Goal: Transaction & Acquisition: Book appointment/travel/reservation

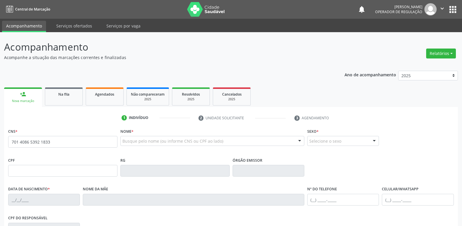
type input "701 4086 5392 1833"
type input "178.740.574-57"
type input "[DATE]"
type input "[PERSON_NAME]"
type input "[PHONE_NUMBER]"
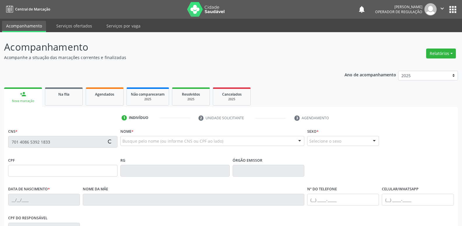
type input "[PHONE_NUMBER]"
type input "122.289.914-06"
type input "S/N"
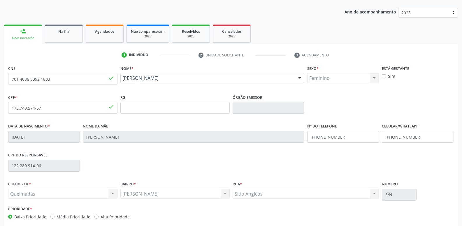
scroll to position [91, 0]
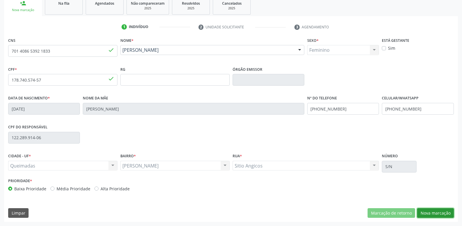
click at [432, 210] on button "Nova marcação" at bounding box center [436, 213] width 37 height 10
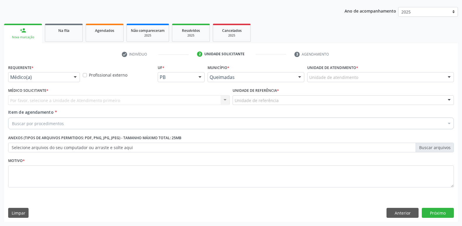
drag, startPoint x: 74, startPoint y: 75, endPoint x: 65, endPoint y: 94, distance: 20.9
click at [73, 77] on div at bounding box center [75, 77] width 9 height 10
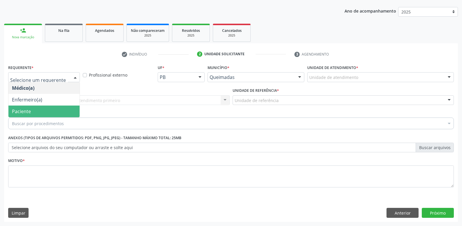
drag, startPoint x: 45, startPoint y: 110, endPoint x: 53, endPoint y: 106, distance: 8.7
click at [46, 110] on span "Paciente" at bounding box center [43, 111] width 71 height 12
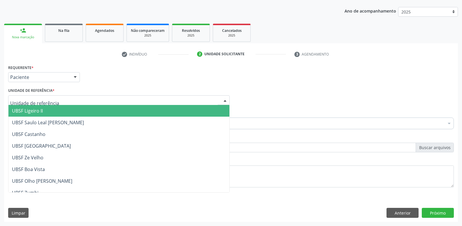
click at [64, 100] on div at bounding box center [119, 100] width 222 height 10
type input "OL"
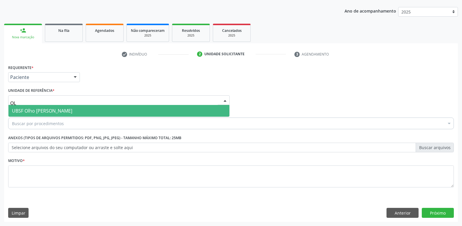
click at [43, 111] on span "UBSF Olho [PERSON_NAME]" at bounding box center [42, 110] width 60 height 6
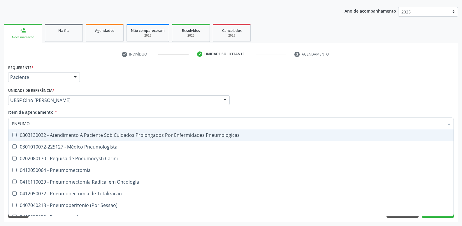
type input "PNEUMOL"
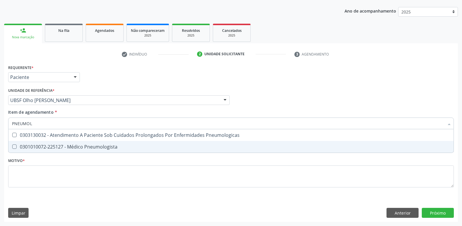
drag, startPoint x: 51, startPoint y: 148, endPoint x: 40, endPoint y: 165, distance: 21.3
click at [51, 148] on div "0301010072-225127 - Médico Pneumologista" at bounding box center [231, 146] width 439 height 5
checkbox Pneumologista "true"
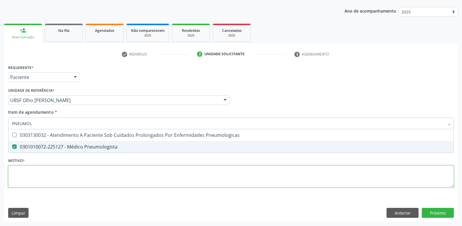
click at [38, 173] on div "Requerente * Paciente Médico(a) Enfermeiro(a) Paciente Nenhum resultado encontr…" at bounding box center [231, 129] width 446 height 132
paste textarea "675.658.594-00"
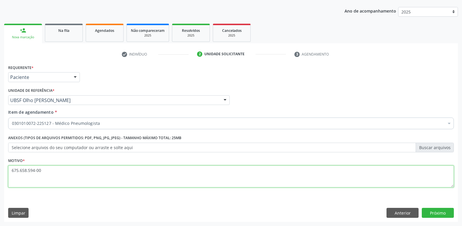
drag, startPoint x: 51, startPoint y: 172, endPoint x: 0, endPoint y: 167, distance: 51.3
click at [0, 167] on div "Acompanhamento Acompanhe a situação das marcações correntes e finalizadas Relat…" at bounding box center [231, 96] width 462 height 257
drag, startPoint x: 65, startPoint y: 177, endPoint x: 0, endPoint y: 180, distance: 64.9
click at [0, 180] on div "Acompanhamento Acompanhe a situação das marcações correntes e finalizadas Relat…" at bounding box center [231, 96] width 462 height 257
type textarea "AVALIAÇÃO"
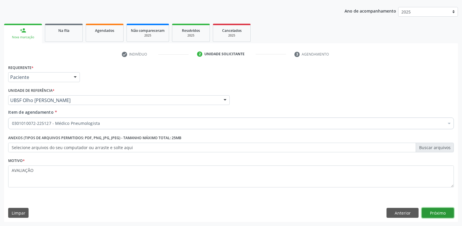
click at [431, 212] on button "Próximo" at bounding box center [438, 212] width 32 height 10
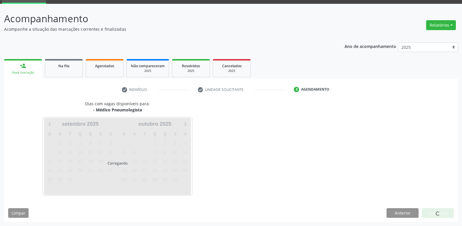
scroll to position [28, 0]
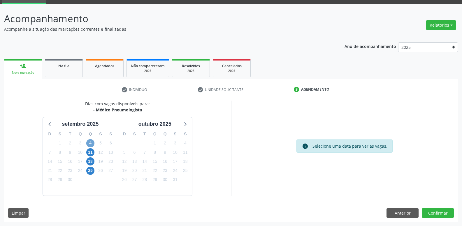
click at [89, 143] on span "4" at bounding box center [90, 143] width 8 height 8
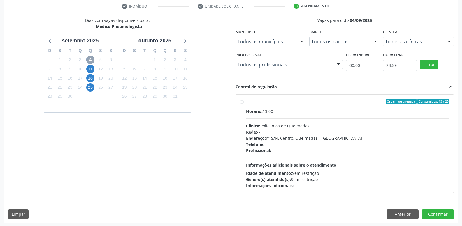
scroll to position [113, 0]
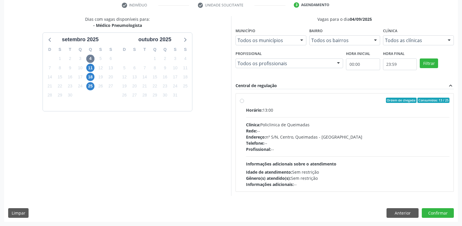
drag, startPoint x: 325, startPoint y: 153, endPoint x: 328, endPoint y: 155, distance: 3.4
click at [328, 154] on div "Horário: 13:00 Clínica: Policlinica de Queimadas Rede: -- Endereço: nº S/N, Cen…" at bounding box center [348, 147] width 204 height 80
click at [244, 103] on input "Ordem de chegada Consumidos: 13 / 25 Horário: 13:00 Clínica: Policlinica de Que…" at bounding box center [242, 99] width 4 height 5
radio input "true"
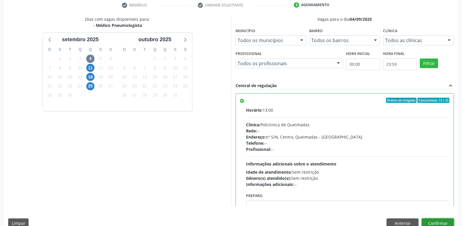
click at [444, 220] on button "Confirmar" at bounding box center [438, 223] width 32 height 10
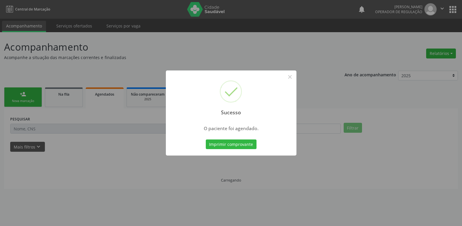
scroll to position [0, 0]
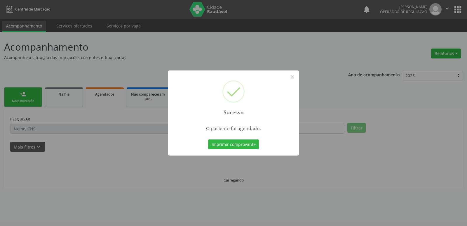
click at [208, 139] on button "Imprimir comprovante" at bounding box center [233, 144] width 51 height 10
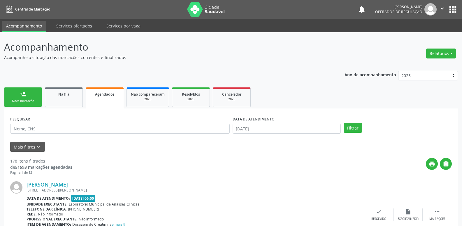
click at [24, 94] on div "person_add" at bounding box center [23, 94] width 6 height 6
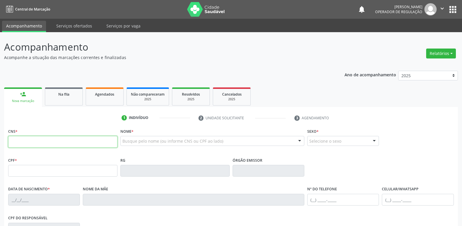
drag, startPoint x: 30, startPoint y: 137, endPoint x: 33, endPoint y: 123, distance: 13.7
click at [30, 134] on div "CNS *" at bounding box center [62, 137] width 109 height 21
type input "708 2086 4292 9748"
type input "964.240.014-68"
type input "[DATE]"
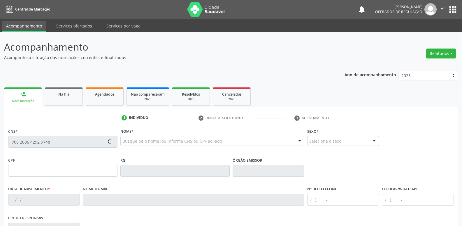
type input "[PERSON_NAME]"
type input "[PHONE_NUMBER]"
type input "1078"
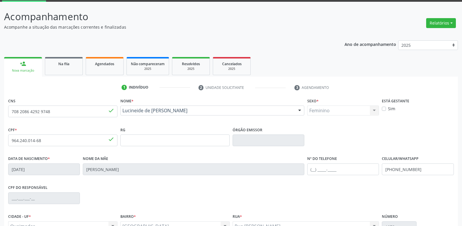
scroll to position [91, 0]
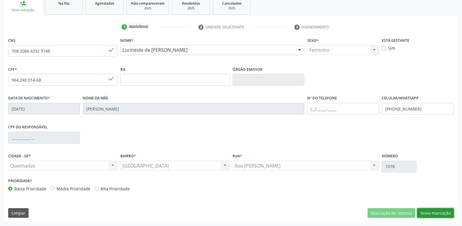
click at [431, 210] on button "Nova marcação" at bounding box center [436, 213] width 37 height 10
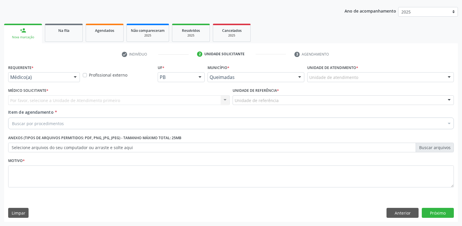
scroll to position [64, 0]
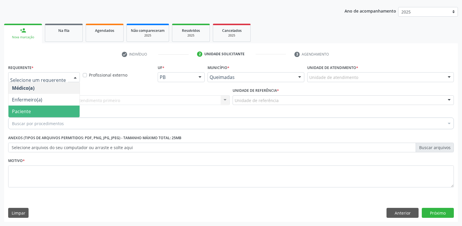
click at [28, 112] on span "Paciente" at bounding box center [21, 111] width 19 height 6
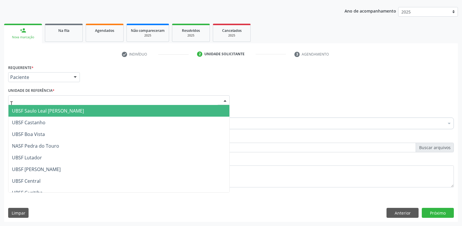
type input "TI"
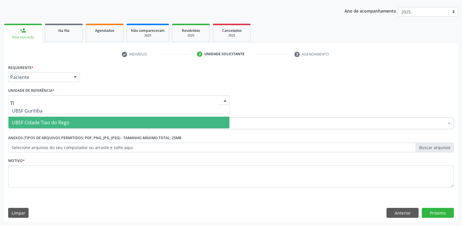
click at [41, 121] on span "UBSF Cidade Tiao do Rego" at bounding box center [40, 122] width 57 height 6
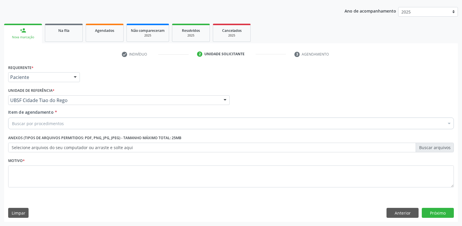
click at [35, 131] on div "Item de agendamento * Buscar por procedimentos Selecionar todos 0604320140 - Ab…" at bounding box center [231, 120] width 449 height 22
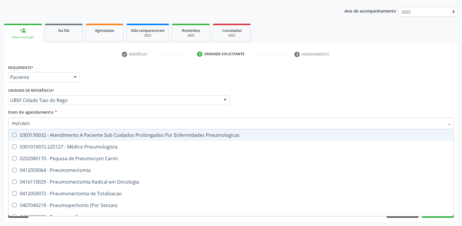
type input "PNEUMOL"
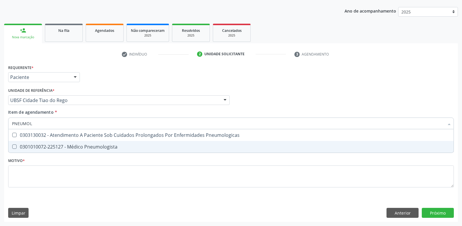
drag, startPoint x: 41, startPoint y: 146, endPoint x: 40, endPoint y: 151, distance: 5.4
click at [41, 146] on div "0301010072-225127 - Médico Pneumologista" at bounding box center [231, 146] width 439 height 5
checkbox Pneumologista "true"
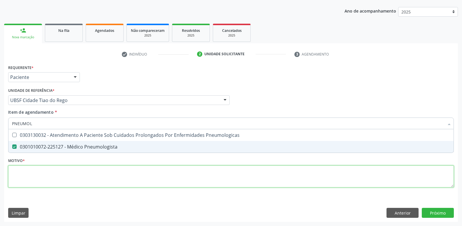
click at [29, 175] on div "Requerente * Paciente Médico(a) Enfermeiro(a) Paciente Nenhum resultado encontr…" at bounding box center [231, 129] width 446 height 132
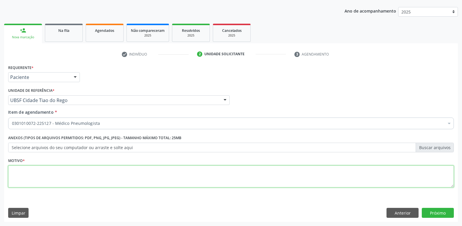
paste textarea "AVALIAÇÃO"
type textarea "AVALIAÇÃO"
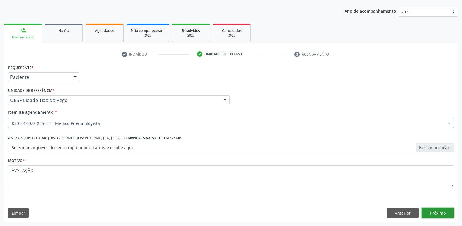
click at [430, 211] on button "Próximo" at bounding box center [438, 212] width 32 height 10
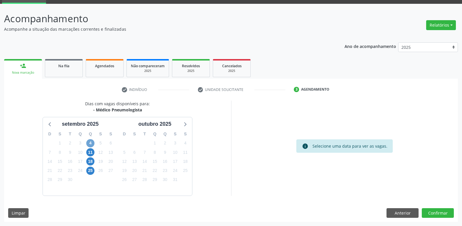
click at [92, 142] on span "4" at bounding box center [90, 143] width 8 height 8
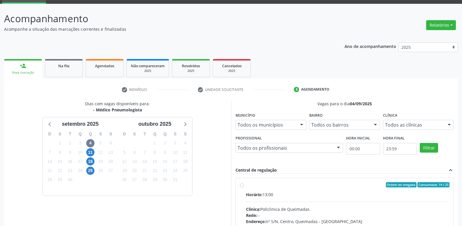
drag, startPoint x: 341, startPoint y: 189, endPoint x: 389, endPoint y: 165, distance: 53.5
click at [350, 187] on label "Ordem de chegada Consumidos: 14 / 25 Horário: 13:00 Clínica: Policlinica de Que…" at bounding box center [348, 227] width 204 height 90
radio input "true"
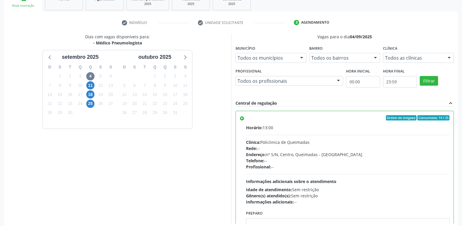
scroll to position [123, 0]
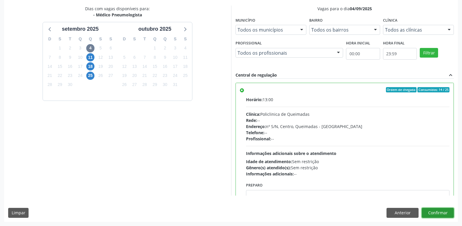
click at [432, 209] on button "Confirmar" at bounding box center [438, 212] width 32 height 10
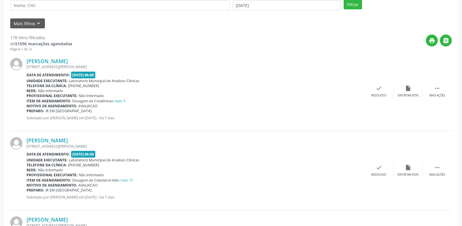
scroll to position [0, 0]
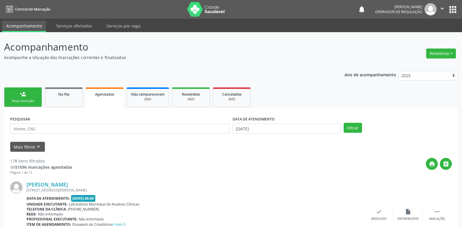
click at [28, 98] on link "person_add Nova marcação" at bounding box center [23, 97] width 38 height 20
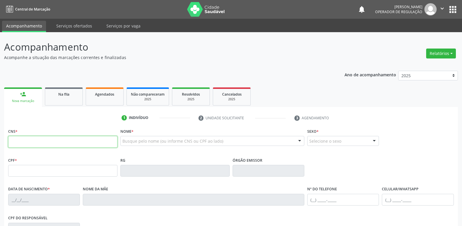
click at [48, 141] on input "text" at bounding box center [62, 142] width 109 height 12
type input "708 1028 4319 3310"
type input "139.862.864-62"
type input "[DATE]"
type input "[PERSON_NAME]"
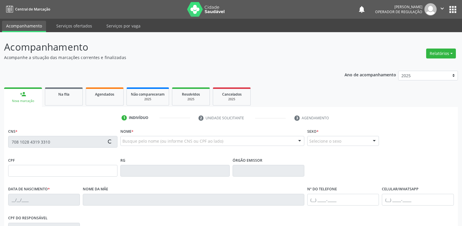
type input "[PHONE_NUMBER]"
type input "032.810.204-02"
type input "1197"
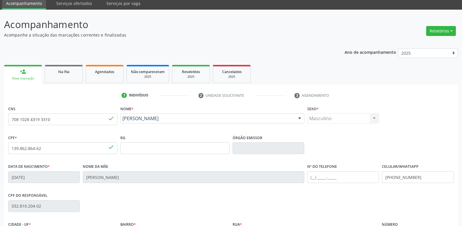
scroll to position [91, 0]
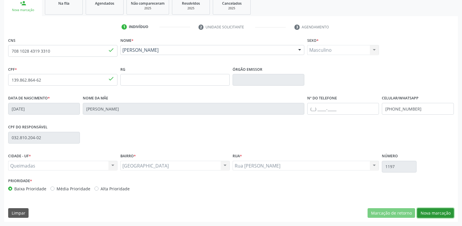
click at [427, 210] on button "Nova marcação" at bounding box center [436, 213] width 37 height 10
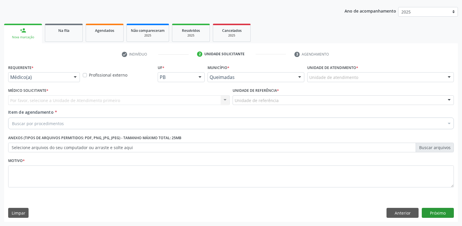
scroll to position [64, 0]
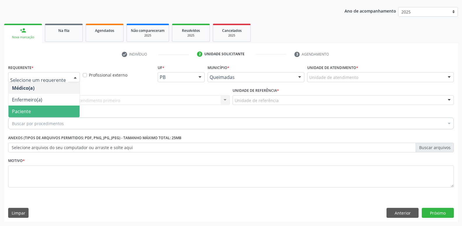
drag, startPoint x: 41, startPoint y: 111, endPoint x: 43, endPoint y: 109, distance: 3.5
click at [41, 111] on span "Paciente" at bounding box center [43, 111] width 71 height 12
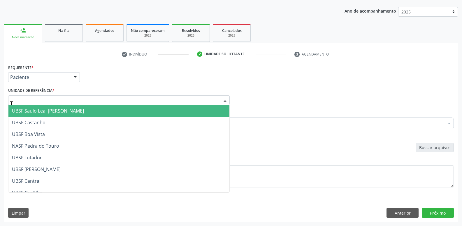
type input "TI"
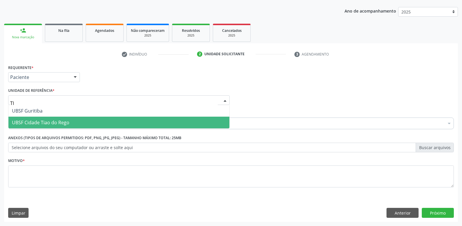
click at [44, 123] on span "UBSF Cidade Tiao do Rego" at bounding box center [40, 122] width 57 height 6
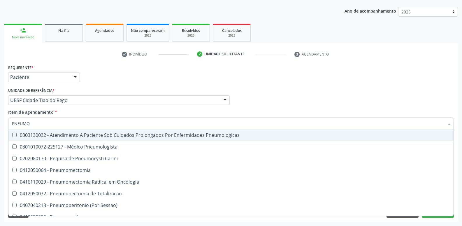
type input "PNEUMOL"
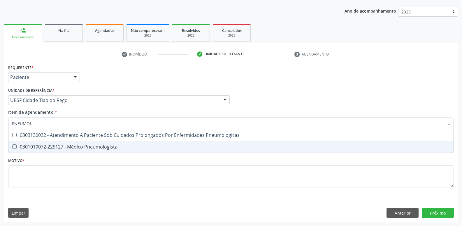
click at [47, 142] on span "0301010072-225127 - Médico Pneumologista" at bounding box center [231, 147] width 446 height 12
checkbox Pneumologista "true"
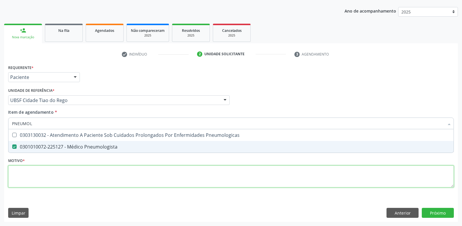
click at [34, 172] on div "Requerente * Paciente Médico(a) Enfermeiro(a) Paciente Nenhum resultado encontr…" at bounding box center [231, 129] width 446 height 132
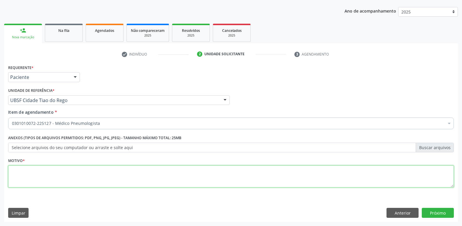
paste textarea "AVALIAÇÃO"
type textarea "AVALIAÇÃO"
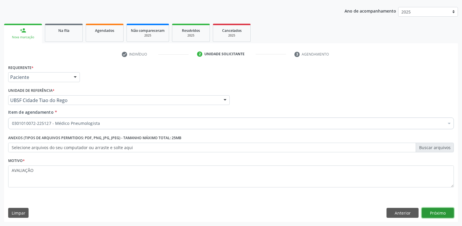
click at [445, 210] on button "Próximo" at bounding box center [438, 212] width 32 height 10
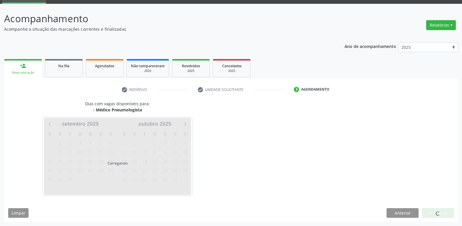
scroll to position [28, 0]
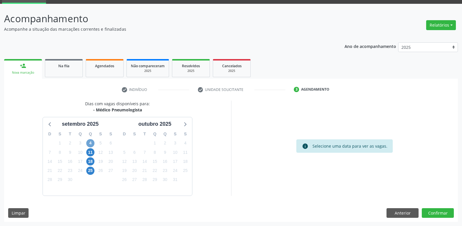
click at [89, 145] on span "4" at bounding box center [90, 143] width 8 height 8
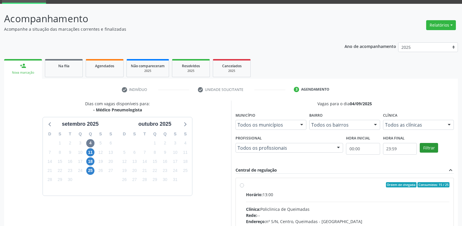
drag, startPoint x: 380, startPoint y: 194, endPoint x: 420, endPoint y: 144, distance: 64.4
click at [385, 190] on label "Ordem de chegada Consumidos: 15 / 25 Horário: 13:00 Clínica: Policlinica de Que…" at bounding box center [348, 227] width 204 height 90
click at [244, 187] on input "Ordem de chegada Consumidos: 15 / 25 Horário: 13:00 Clínica: Policlinica de Que…" at bounding box center [242, 184] width 4 height 5
radio input "true"
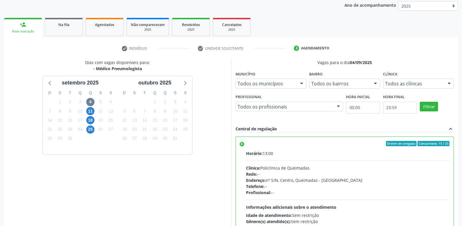
scroll to position [123, 0]
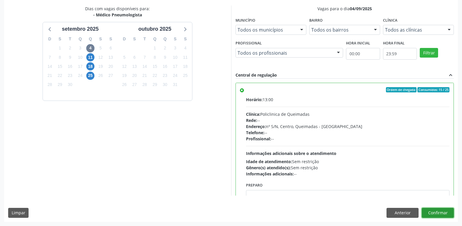
click at [429, 213] on button "Confirmar" at bounding box center [438, 212] width 32 height 10
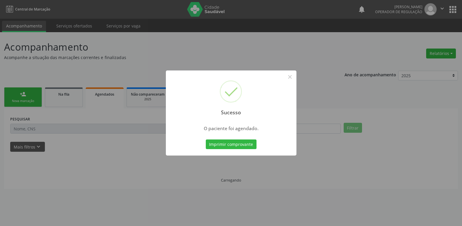
scroll to position [0, 0]
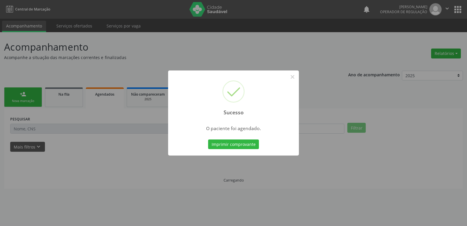
click at [208, 139] on button "Imprimir comprovante" at bounding box center [233, 144] width 51 height 10
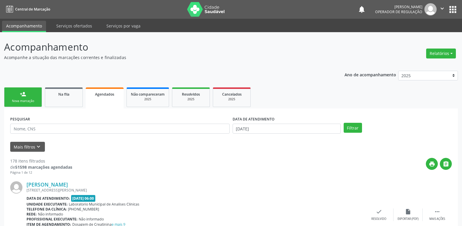
click at [26, 95] on div "person_add" at bounding box center [23, 94] width 6 height 6
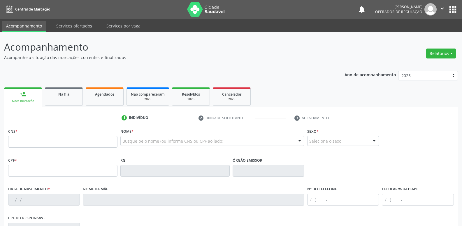
click at [39, 134] on div "CNS *" at bounding box center [62, 137] width 109 height 21
click at [39, 139] on input "text" at bounding box center [62, 142] width 109 height 12
type input "708 5063 2803 5972"
type input "162.902.744-81"
type input "[DATE]"
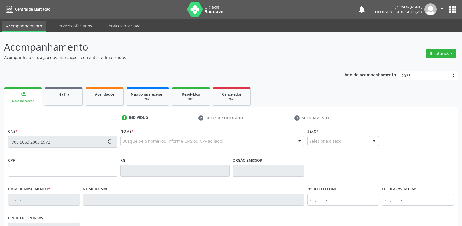
type input "[PERSON_NAME]"
type input "[PHONE_NUMBER]"
type input "016.163.794-99"
type input "14"
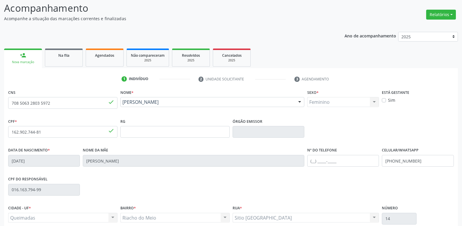
scroll to position [91, 0]
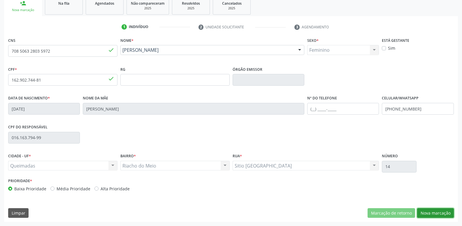
click at [436, 210] on button "Nova marcação" at bounding box center [436, 213] width 37 height 10
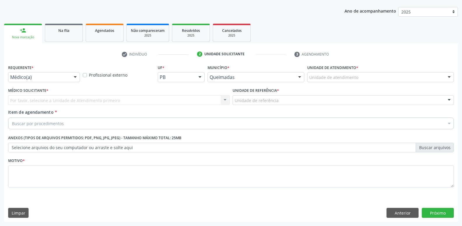
scroll to position [64, 0]
drag, startPoint x: 59, startPoint y: 74, endPoint x: 54, endPoint y: 80, distance: 8.0
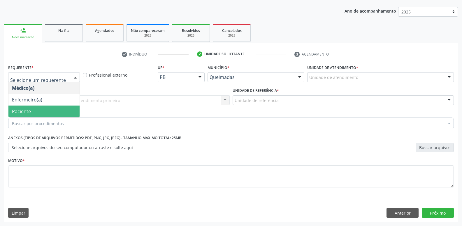
click at [35, 110] on span "Paciente" at bounding box center [43, 111] width 71 height 12
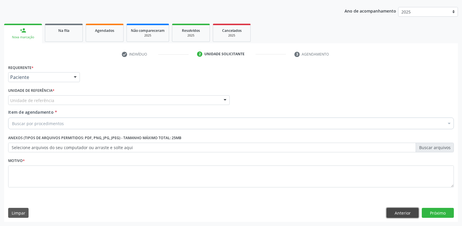
click at [406, 212] on button "Anterior" at bounding box center [403, 212] width 32 height 10
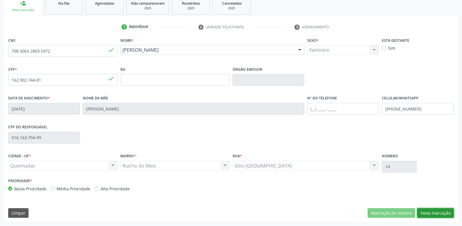
click at [433, 213] on button "Nova marcação" at bounding box center [436, 213] width 37 height 10
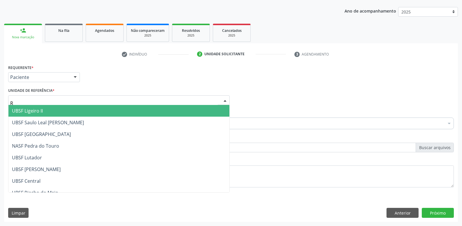
type input "RI"
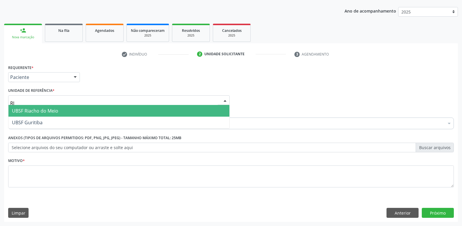
click at [41, 112] on span "UBSF Riacho do Meio" at bounding box center [35, 110] width 46 height 6
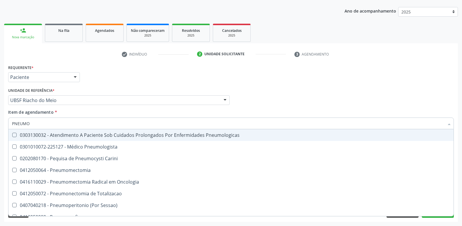
type input "PNEUMOL"
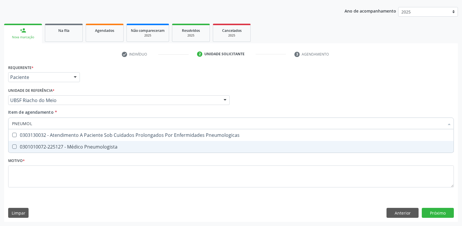
click at [55, 146] on div "0301010072-225127 - Médico Pneumologista" at bounding box center [231, 146] width 439 height 5
checkbox Pneumologista "true"
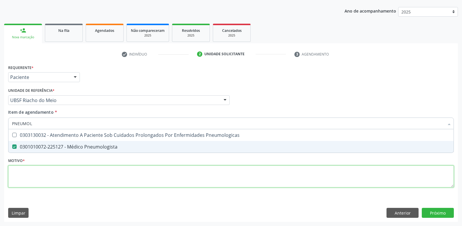
click at [50, 170] on div "Requerente * Paciente Médico(a) Enfermeiro(a) Paciente Nenhum resultado encontr…" at bounding box center [231, 129] width 446 height 132
paste textarea "AVALIAÇÃO"
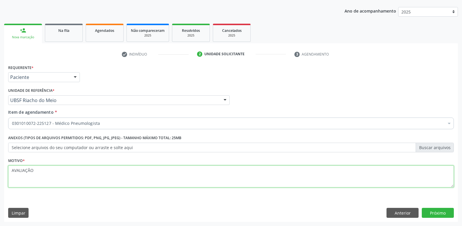
type textarea "AVALIAÇÃO"
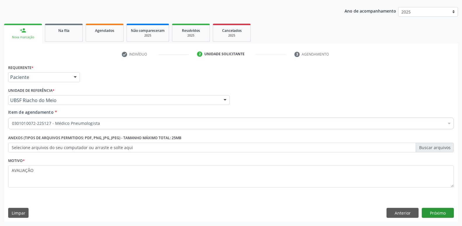
drag, startPoint x: 427, startPoint y: 203, endPoint x: 430, endPoint y: 210, distance: 7.3
click at [427, 204] on div "Requerente * Paciente Médico(a) Enfermeiro(a) Paciente Nenhum resultado encontr…" at bounding box center [231, 142] width 454 height 158
click at [432, 211] on button "Próximo" at bounding box center [438, 212] width 32 height 10
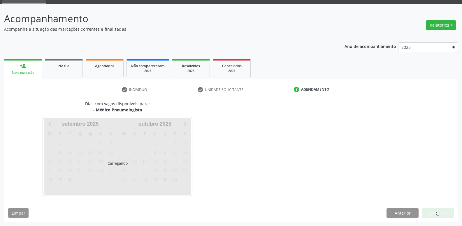
scroll to position [28, 0]
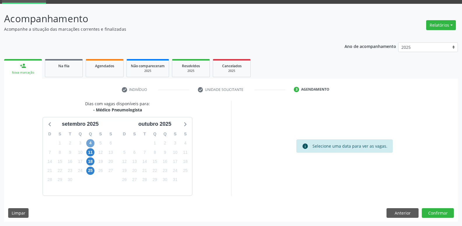
click at [89, 144] on span "4" at bounding box center [90, 143] width 8 height 8
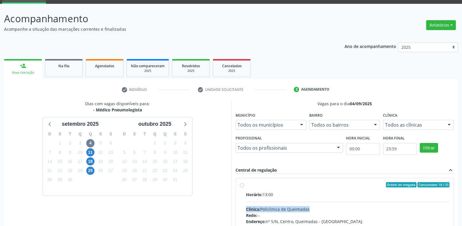
drag, startPoint x: 400, startPoint y: 204, endPoint x: 395, endPoint y: 180, distance: 24.6
radio input "true"
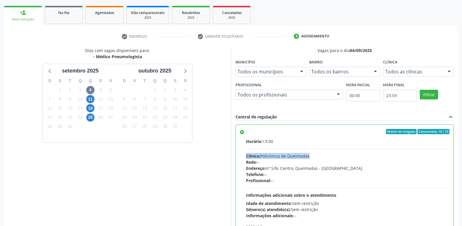
scroll to position [123, 0]
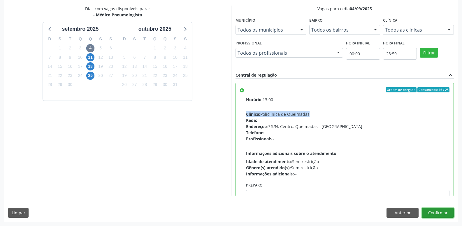
click at [428, 210] on button "Confirmar" at bounding box center [438, 212] width 32 height 10
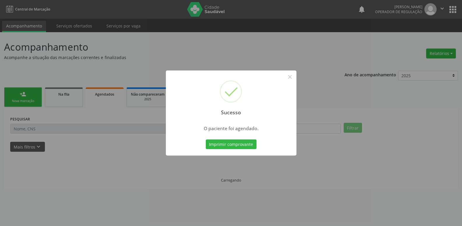
scroll to position [0, 0]
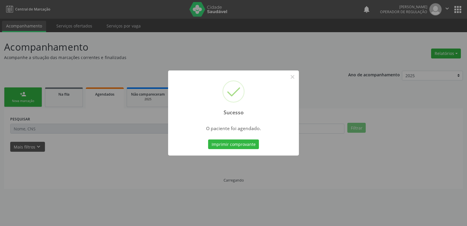
click at [208, 139] on button "Imprimir comprovante" at bounding box center [233, 144] width 51 height 10
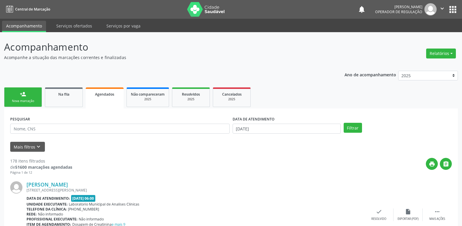
click at [30, 98] on link "person_add Nova marcação" at bounding box center [23, 97] width 38 height 20
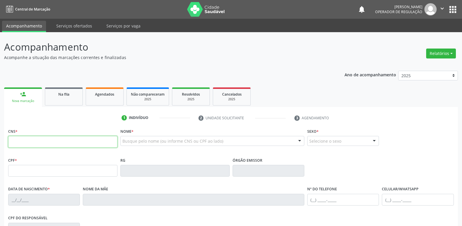
click at [52, 138] on input "text" at bounding box center [62, 142] width 109 height 12
type input "700 5067 3656 4751"
type input "154.962.804-60"
type input "[DATE]"
type input "[PERSON_NAME]"
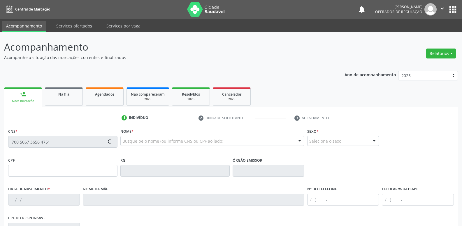
type input "[PHONE_NUMBER]"
type input "853.395.804-82"
type input "8"
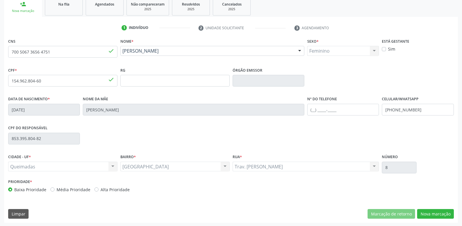
scroll to position [91, 0]
click at [434, 214] on button "Nova marcação" at bounding box center [436, 213] width 37 height 10
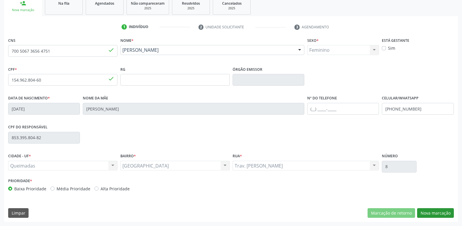
scroll to position [64, 0]
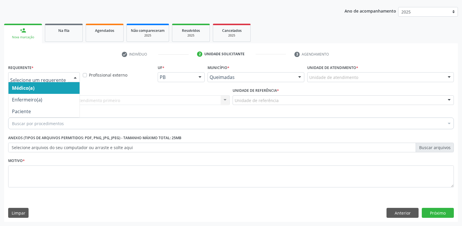
drag, startPoint x: 66, startPoint y: 78, endPoint x: 43, endPoint y: 110, distance: 38.5
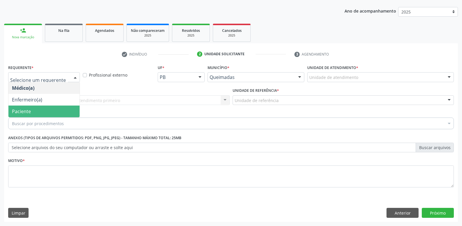
drag, startPoint x: 41, startPoint y: 112, endPoint x: 56, endPoint y: 102, distance: 17.7
click at [42, 111] on span "Paciente" at bounding box center [43, 111] width 71 height 12
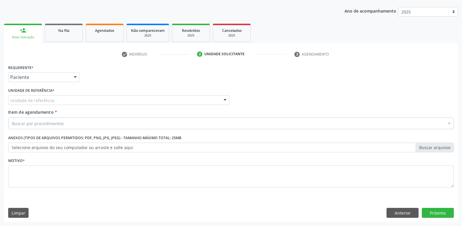
click at [60, 100] on div "Unidade de referência" at bounding box center [119, 100] width 222 height 10
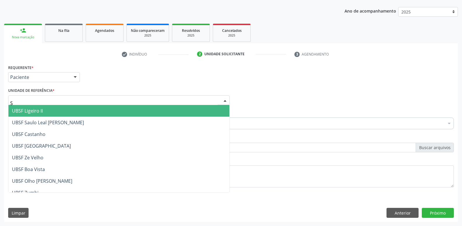
type input "SA"
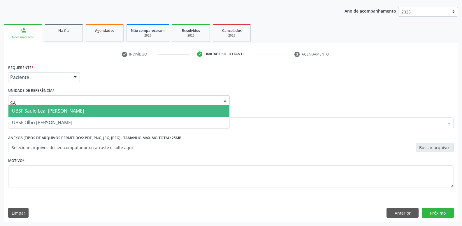
click at [55, 110] on span "UBSF Saulo Leal [PERSON_NAME]" at bounding box center [48, 110] width 72 height 6
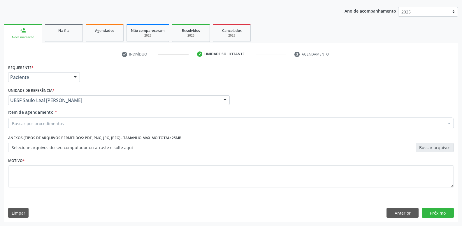
click at [52, 118] on div "Buscar por procedimentos" at bounding box center [231, 123] width 446 height 12
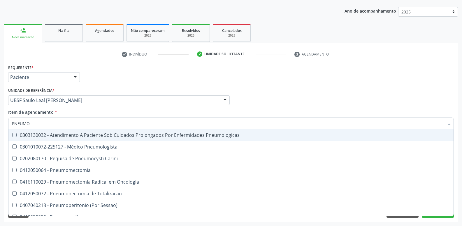
type input "PNEUMOL"
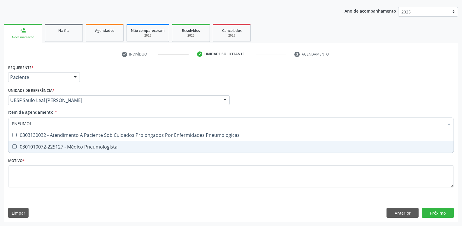
click at [46, 141] on span "0301010072-225127 - Médico Pneumologista" at bounding box center [231, 147] width 446 height 12
checkbox Pneumologista "true"
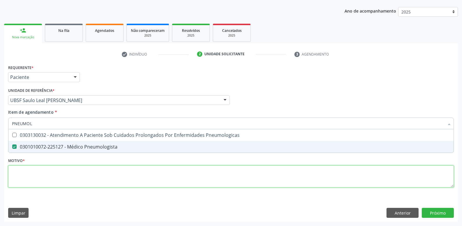
click at [48, 184] on div "Requerente * Paciente Médico(a) Enfermeiro(a) Paciente Nenhum resultado encontr…" at bounding box center [231, 129] width 446 height 132
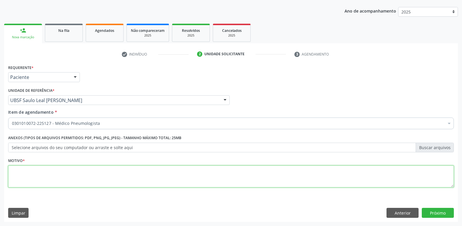
paste textarea "AVALIAÇÃO"
type textarea "AVALIAÇÃO"
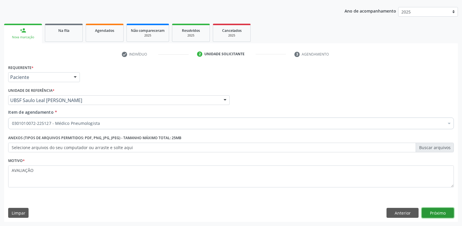
click at [442, 212] on button "Próximo" at bounding box center [438, 212] width 32 height 10
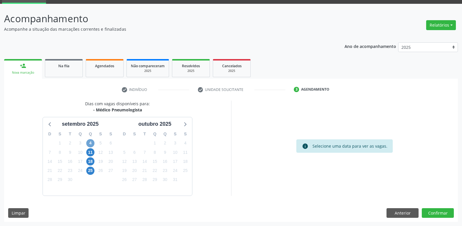
click at [90, 140] on span "4" at bounding box center [90, 143] width 8 height 8
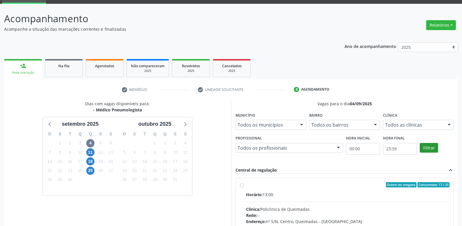
drag, startPoint x: 386, startPoint y: 196, endPoint x: 423, endPoint y: 146, distance: 62.2
click at [395, 181] on div "Ordem de chegada Consumidos: 17 / 25 Horário: 13:00 Clínica: Policlinica de Que…" at bounding box center [345, 227] width 218 height 98
radio input "true"
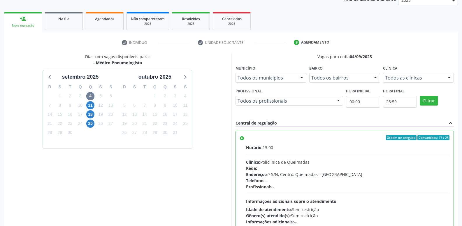
scroll to position [123, 0]
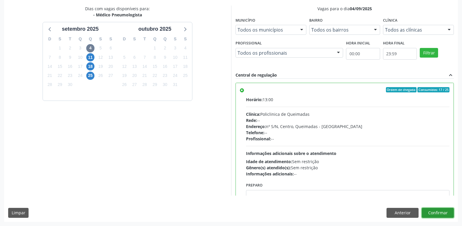
click at [432, 216] on button "Confirmar" at bounding box center [438, 212] width 32 height 10
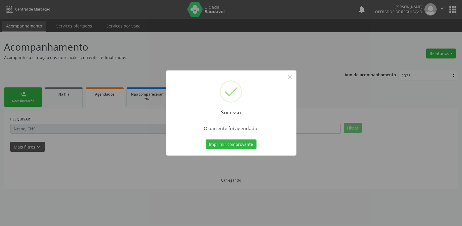
scroll to position [0, 0]
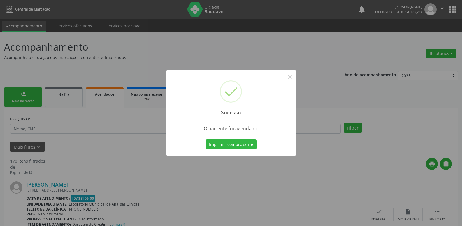
click at [206, 139] on button "Imprimir comprovante" at bounding box center [231, 144] width 51 height 10
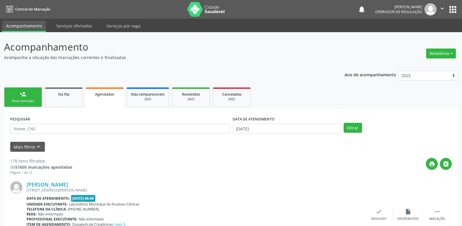
click at [32, 93] on link "person_add Nova marcação" at bounding box center [23, 97] width 38 height 20
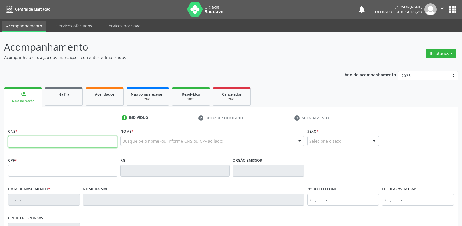
drag, startPoint x: 32, startPoint y: 93, endPoint x: 51, endPoint y: 144, distance: 54.6
click at [50, 144] on input "text" at bounding box center [62, 142] width 109 height 12
type input "708 0038 0128 7424"
type input "031.405.874-57"
type input "[DATE]"
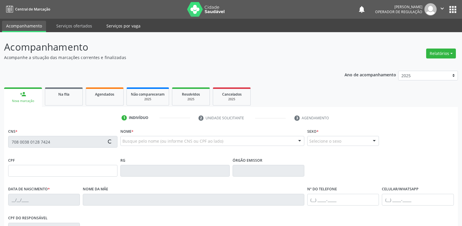
type input "[PERSON_NAME]"
type input "[PHONE_NUMBER]"
type input "232"
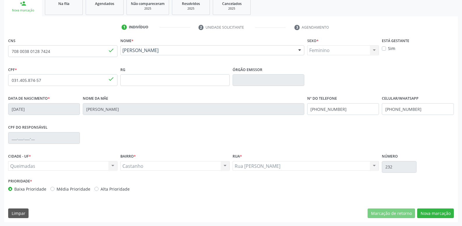
scroll to position [91, 0]
click at [439, 212] on button "Nova marcação" at bounding box center [436, 213] width 37 height 10
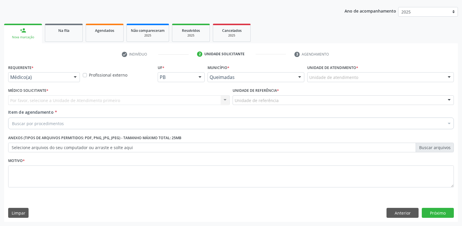
scroll to position [64, 0]
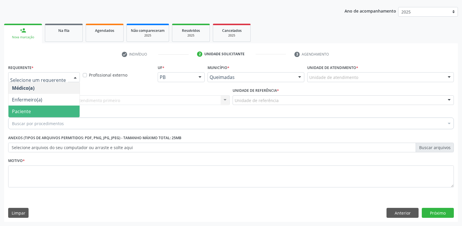
click at [43, 109] on span "Paciente" at bounding box center [43, 111] width 71 height 12
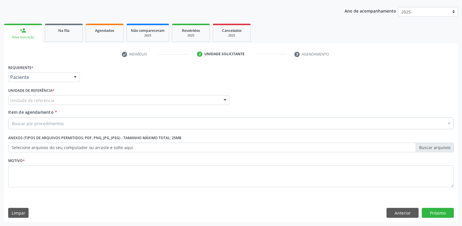
click at [54, 100] on div "Unidade de referência" at bounding box center [119, 100] width 222 height 10
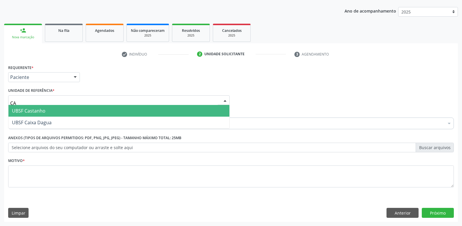
type input "CAS"
click at [42, 114] on span "UBSF Castanho" at bounding box center [118, 111] width 221 height 12
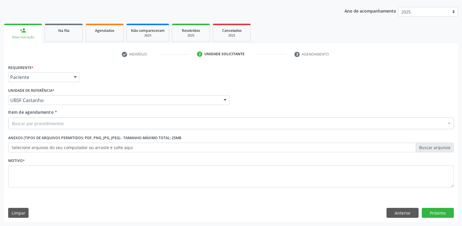
click at [41, 120] on div "Buscar por procedimentos" at bounding box center [231, 123] width 446 height 12
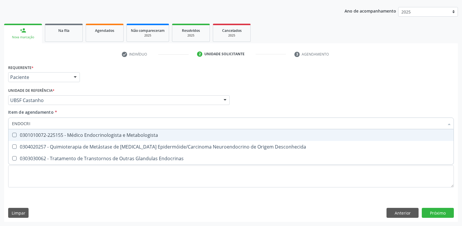
type input "ENDOCRIN"
click at [75, 133] on div "0301010072-225155 - Médico Endocrinologista e Metabologista" at bounding box center [231, 134] width 439 height 5
checkbox Metabologista "true"
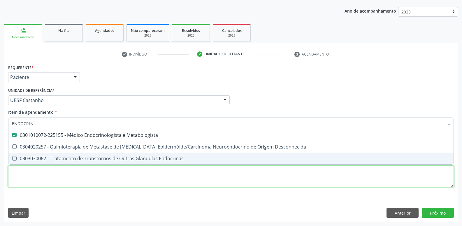
click at [34, 176] on div "Requerente * Paciente Médico(a) Enfermeiro(a) Paciente Nenhum resultado encontr…" at bounding box center [231, 129] width 446 height 132
paste textarea "AVALIAÇÃO"
type textarea "AVALIAÇÃO"
checkbox Desconhecida "true"
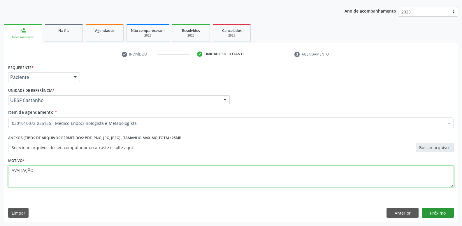
type textarea "AVALIAÇÃO"
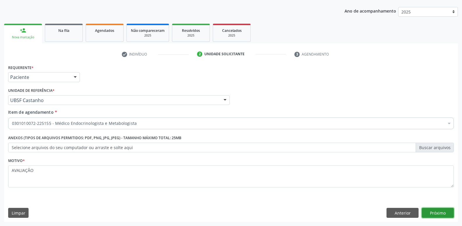
click at [438, 206] on div "Requerente * Paciente Médico(a) Enfermeiro(a) Paciente Nenhum resultado encontr…" at bounding box center [231, 142] width 454 height 158
click at [433, 213] on button "Próximo" at bounding box center [438, 212] width 32 height 10
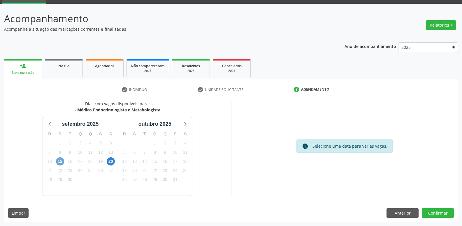
click at [64, 159] on span "15" at bounding box center [60, 161] width 8 height 8
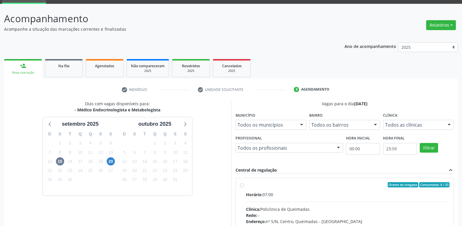
drag, startPoint x: 374, startPoint y: 199, endPoint x: 393, endPoint y: 179, distance: 27.7
click at [244, 187] on input "Ordem de chegada Consumidos: 6 / 25 Horário: 07:00 Clínica: Policlinica de Quei…" at bounding box center [242, 184] width 4 height 5
radio input "true"
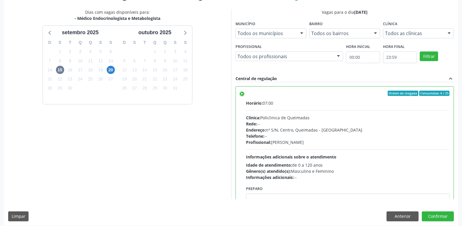
scroll to position [123, 0]
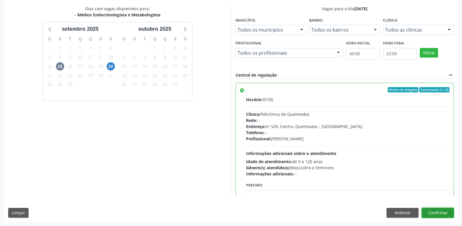
click at [440, 211] on button "Confirmar" at bounding box center [438, 212] width 32 height 10
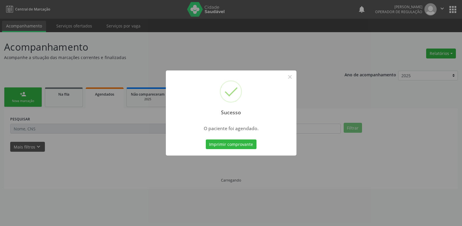
scroll to position [0, 0]
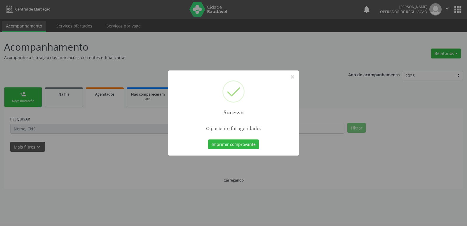
click at [208, 139] on button "Imprimir comprovante" at bounding box center [233, 144] width 51 height 10
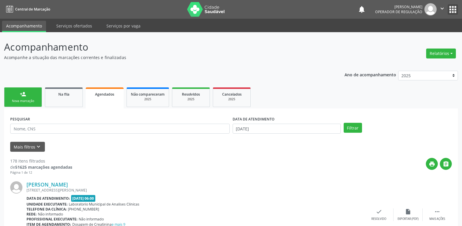
drag, startPoint x: 455, startPoint y: 10, endPoint x: 440, endPoint y: 28, distance: 23.1
click at [451, 12] on button "apps" at bounding box center [453, 9] width 10 height 10
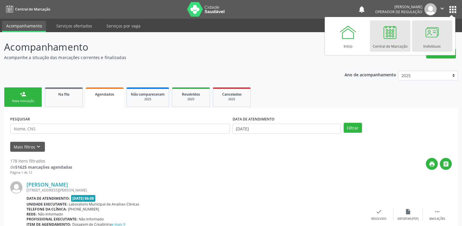
click at [449, 38] on link "Indivíduos" at bounding box center [432, 35] width 41 height 31
click at [429, 37] on div at bounding box center [433, 32] width 18 height 18
